Goal: Browse casually

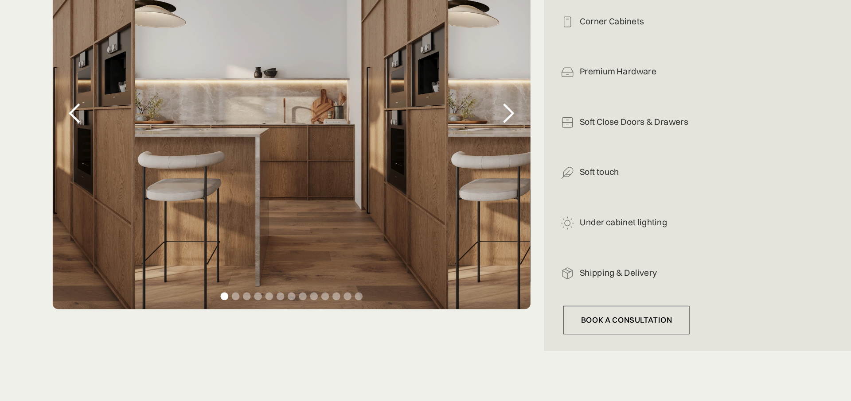
scroll to position [253, 0]
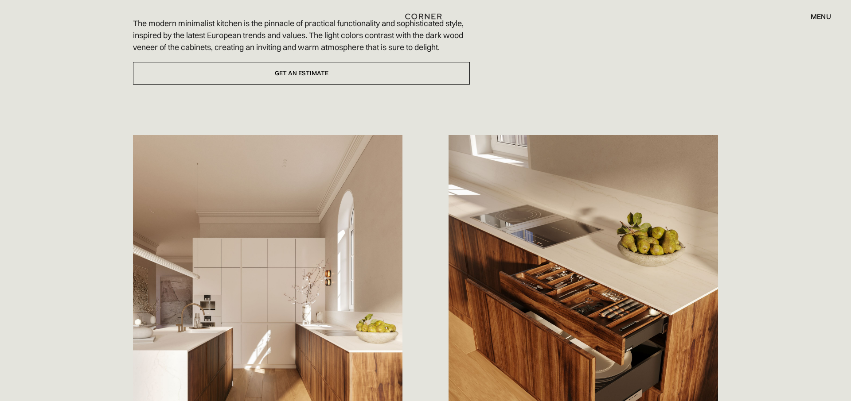
scroll to position [112, 0]
